Goal: Check status: Check status

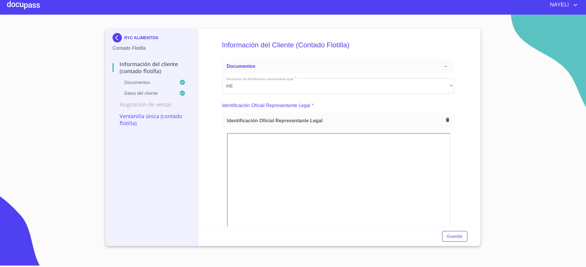
scroll to position [45, 0]
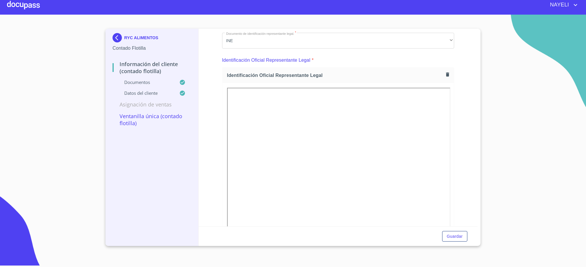
click at [119, 37] on img at bounding box center [118, 37] width 12 height 9
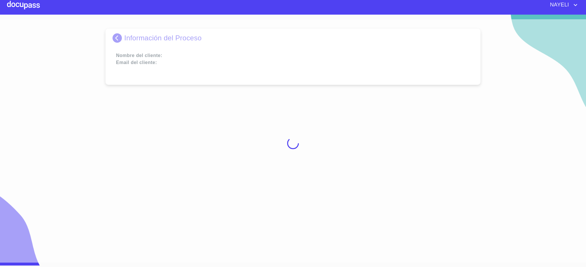
click at [119, 37] on div at bounding box center [293, 143] width 586 height 248
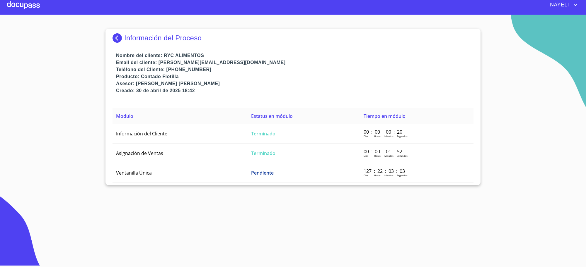
click at [138, 42] on p "Información del Proceso" at bounding box center [162, 38] width 77 height 8
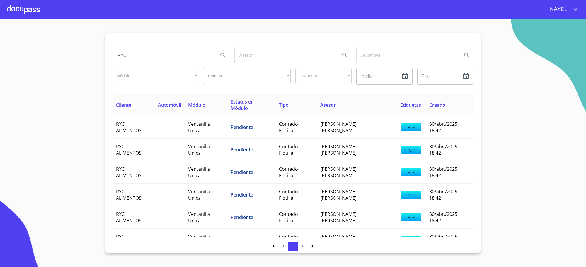
click at [177, 48] on input "RYC" at bounding box center [163, 55] width 101 height 16
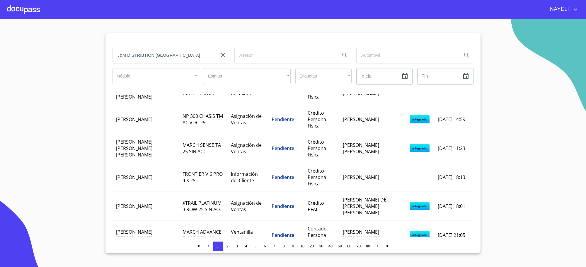
scroll to position [122, 0]
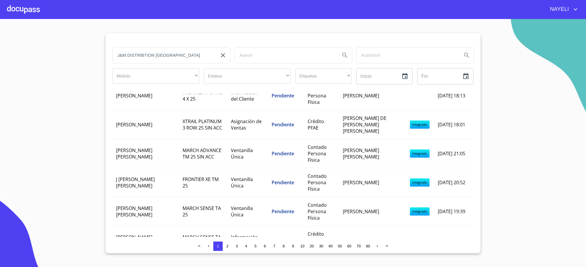
click at [154, 56] on input "J&M DISTRIBTION [GEOGRAPHIC_DATA]" at bounding box center [163, 55] width 101 height 16
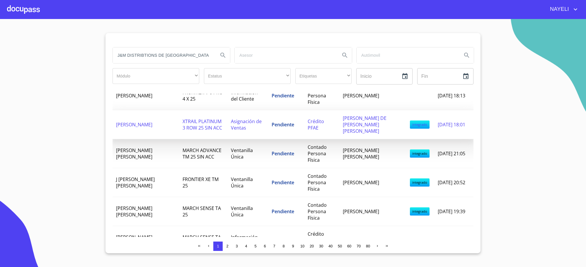
type input "J&M DISTRIBTIONS DE [GEOGRAPHIC_DATA]"
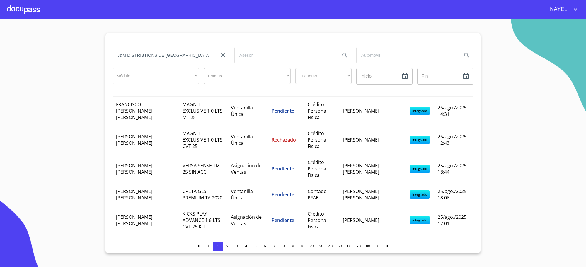
scroll to position [620, 0]
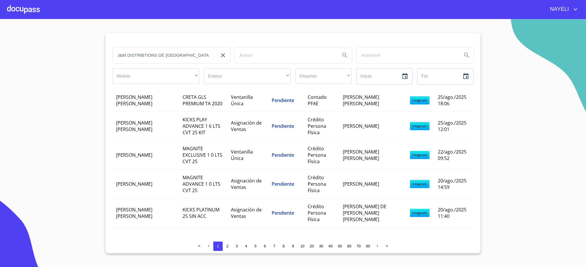
click at [193, 60] on input "J&M DISTRIBTIONS DE [GEOGRAPHIC_DATA]" at bounding box center [163, 55] width 101 height 16
type input "J"
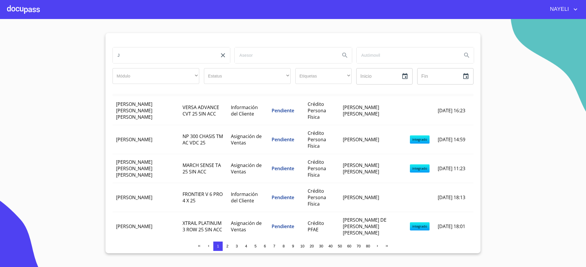
scroll to position [0, 0]
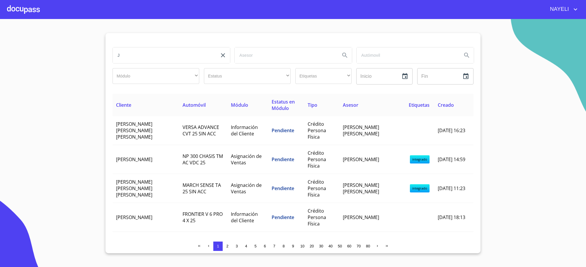
click at [242, 245] on button "4" at bounding box center [245, 246] width 9 height 9
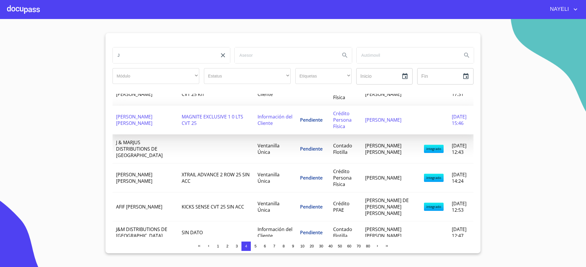
scroll to position [171, 0]
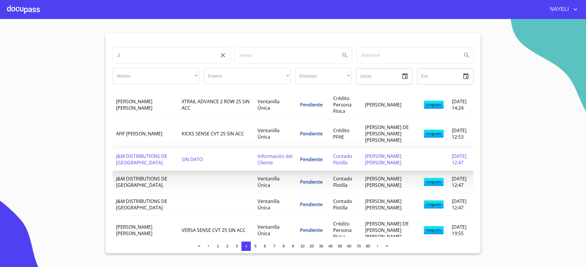
click at [270, 170] on td "Información del Cliente" at bounding box center [275, 159] width 43 height 23
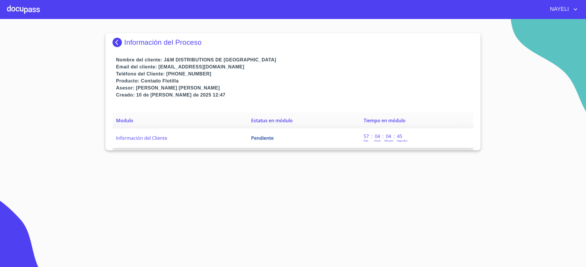
click at [284, 138] on td "Pendiente" at bounding box center [303, 139] width 112 height 20
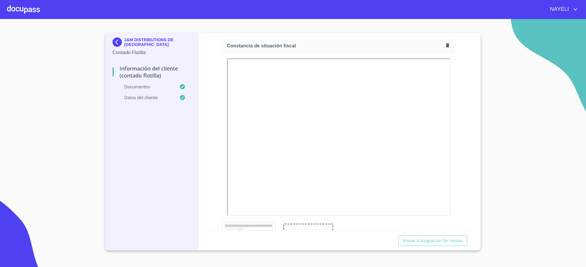
scroll to position [1588, 0]
click at [115, 44] on img at bounding box center [118, 41] width 12 height 9
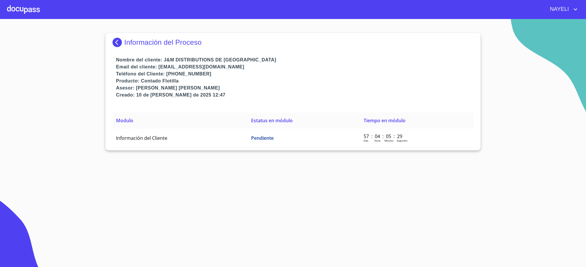
click at [114, 44] on img at bounding box center [118, 42] width 12 height 9
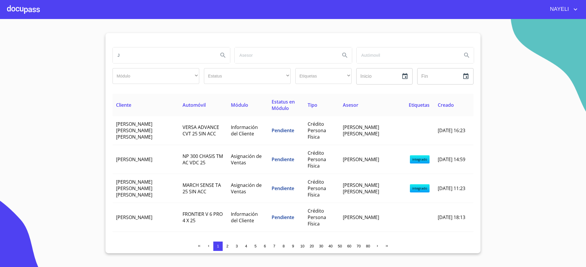
click at [255, 244] on button "5" at bounding box center [255, 246] width 9 height 9
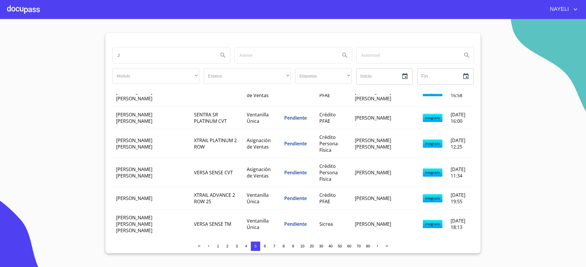
scroll to position [537, 0]
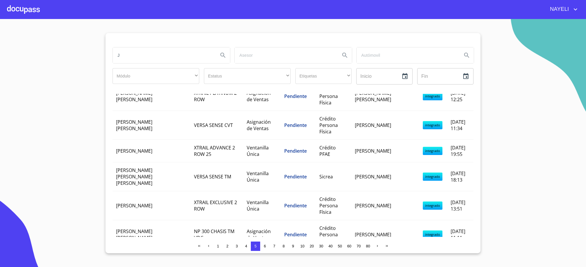
click at [246, 249] on button "4" at bounding box center [245, 246] width 9 height 9
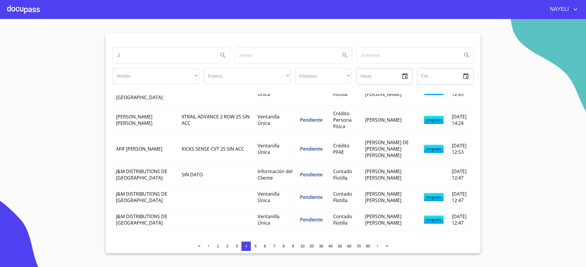
scroll to position [136, 0]
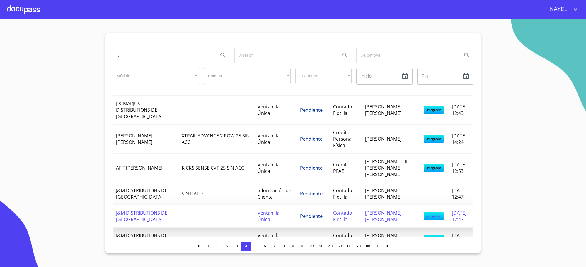
click at [242, 222] on td at bounding box center [216, 216] width 76 height 23
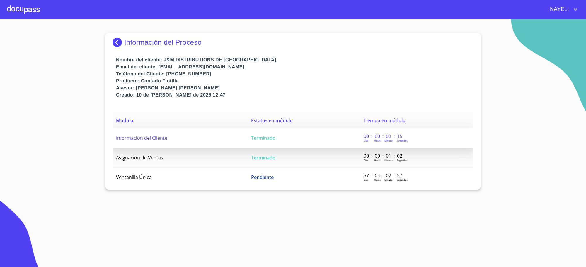
click at [263, 140] on span "Terminado" at bounding box center [263, 138] width 24 height 6
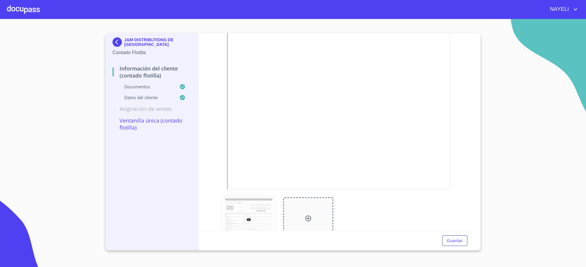
scroll to position [1586, 0]
click at [349, 193] on div at bounding box center [338, 109] width 232 height 168
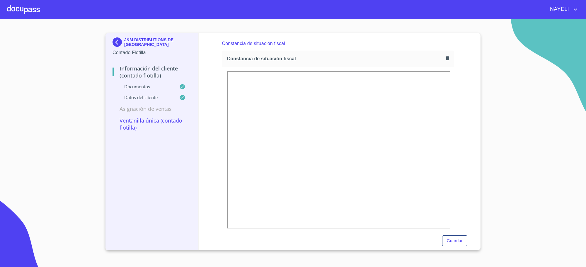
scroll to position [1537, 0]
